Goal: Transaction & Acquisition: Purchase product/service

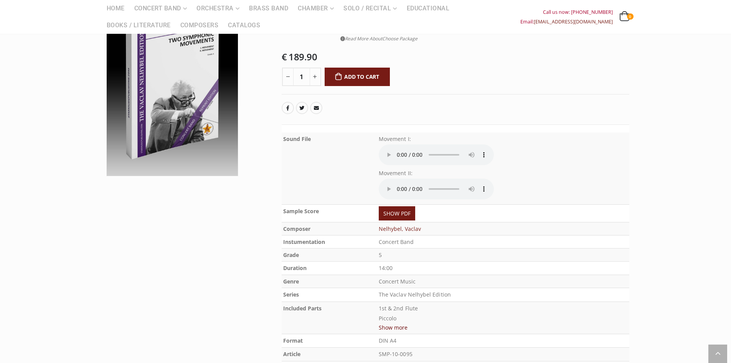
scroll to position [115, 0]
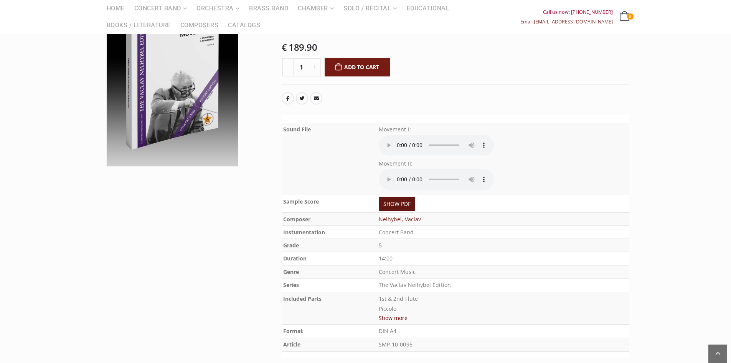
click at [392, 206] on link "SHOW PDF" at bounding box center [397, 203] width 36 height 14
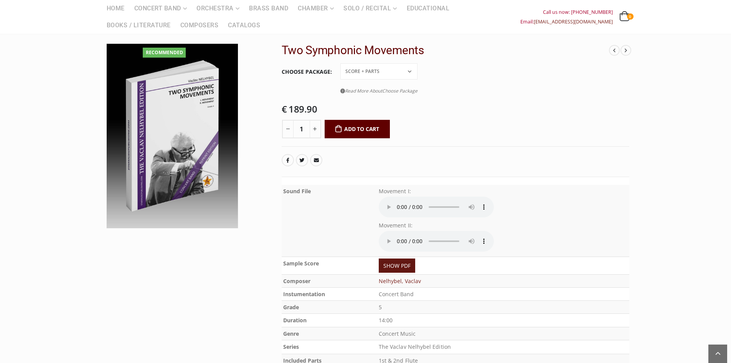
scroll to position [38, 0]
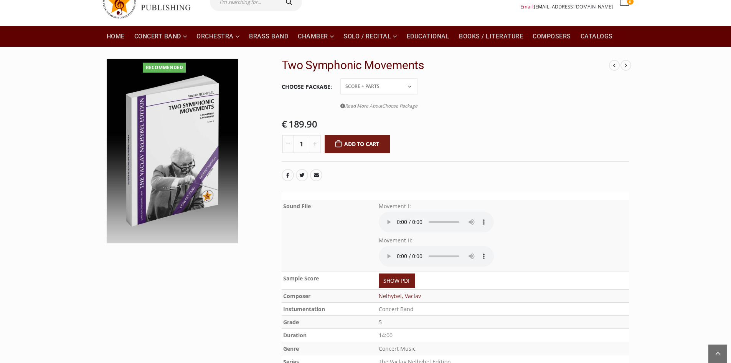
click at [411, 86] on select "Conductor Score PDF File Score + Parts Score + Parts + PDF File" at bounding box center [378, 86] width 77 height 16
click at [340, 78] on select "Conductor Score PDF File Score + Parts Score + Parts + PDF File" at bounding box center [378, 86] width 77 height 16
click at [411, 85] on select "Conductor Score PDF File Score + Parts Score + Parts + PDF File" at bounding box center [378, 86] width 77 height 16
click at [340, 78] on select "Conductor Score PDF File Score + Parts Score + Parts + PDF File" at bounding box center [378, 86] width 77 height 16
click at [411, 85] on select "Conductor Score PDF File Score + Parts Score + Parts + PDF File" at bounding box center [378, 86] width 77 height 16
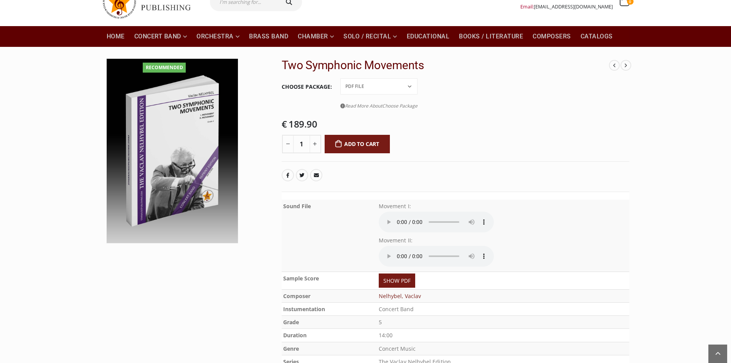
select select "set-price"
click at [340, 78] on select "Conductor Score PDF File Score + Parts Score + Parts + PDF File" at bounding box center [378, 86] width 77 height 16
click at [411, 86] on select "Conductor Score PDF File Score + Parts Score + Parts + PDF File" at bounding box center [378, 86] width 77 height 16
click at [487, 105] on tr "Choose Package Conductor Score PDF File Score + Parts Score + Parts + PDF File …" at bounding box center [456, 96] width 348 height 37
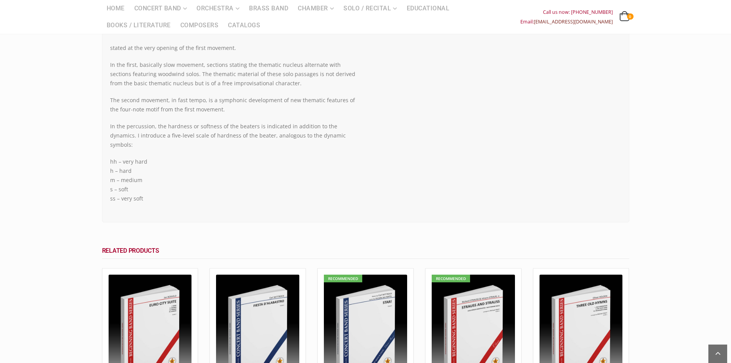
scroll to position [499, 0]
click at [579, 21] on link "[EMAIL_ADDRESS][DOMAIN_NAME]" at bounding box center [573, 21] width 79 height 7
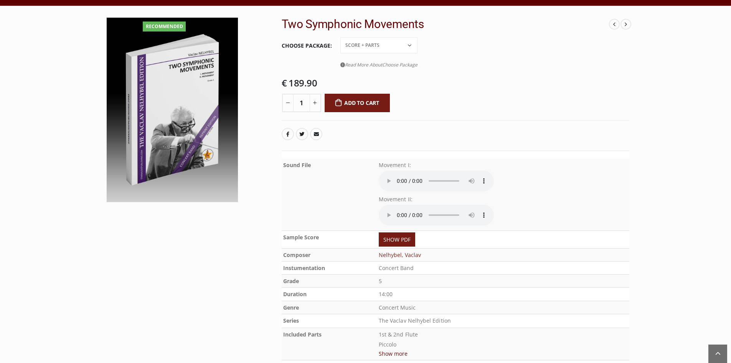
scroll to position [38, 0]
